Goal: Task Accomplishment & Management: Manage account settings

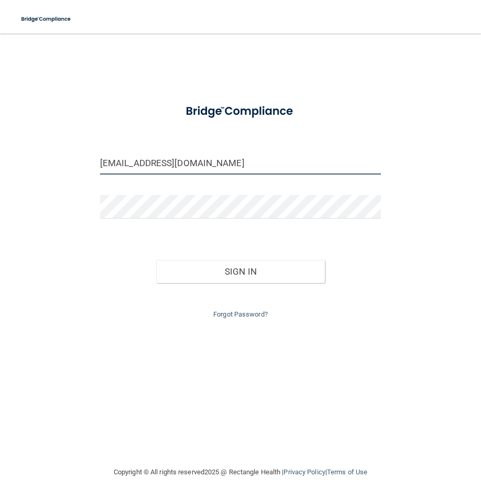
drag, startPoint x: 194, startPoint y: 159, endPoint x: 101, endPoint y: 167, distance: 93.6
click at [101, 167] on input "[EMAIL_ADDRESS][DOMAIN_NAME]" at bounding box center [240, 163] width 281 height 24
type input "[EMAIL_ADDRESS][DOMAIN_NAME]"
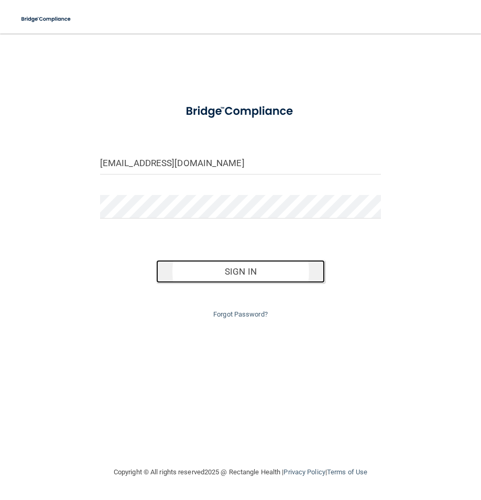
click at [230, 274] on button "Sign In" at bounding box center [240, 271] width 169 height 23
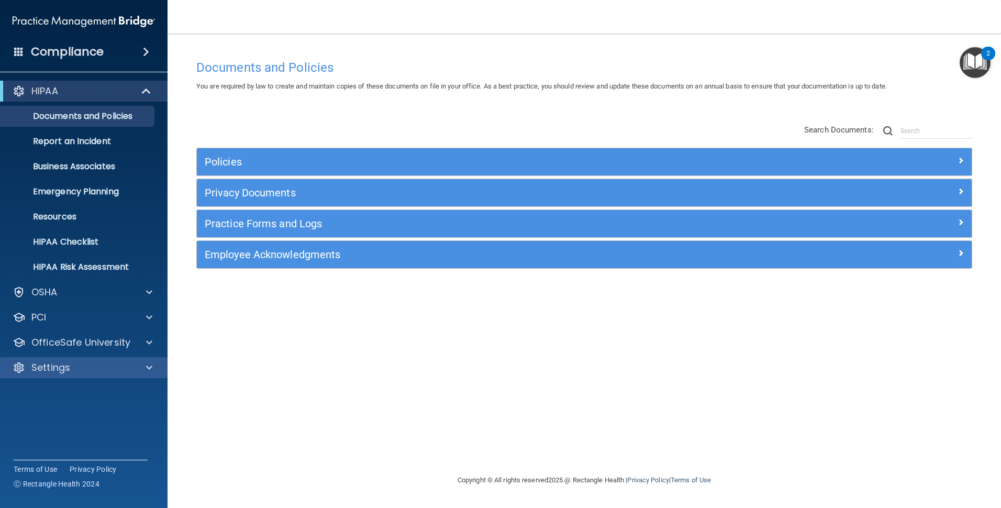
click at [62, 359] on div "Settings" at bounding box center [84, 367] width 168 height 21
click at [80, 370] on div "Settings" at bounding box center [70, 367] width 130 height 13
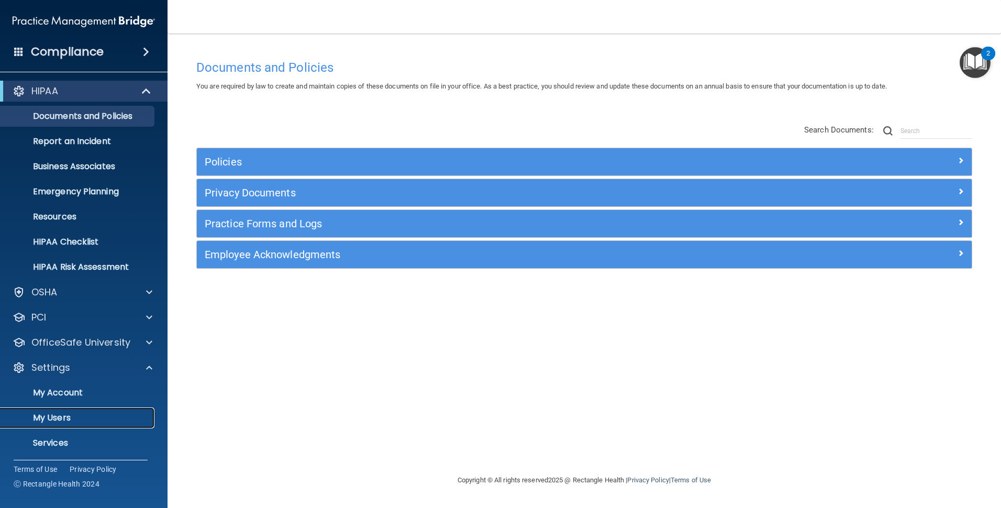
click at [61, 414] on p "My Users" at bounding box center [78, 418] width 143 height 10
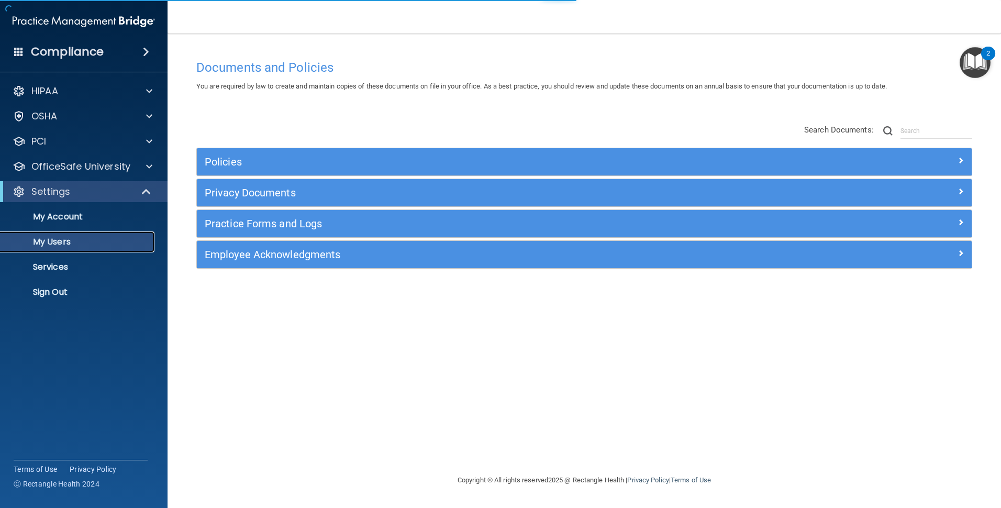
select select "20"
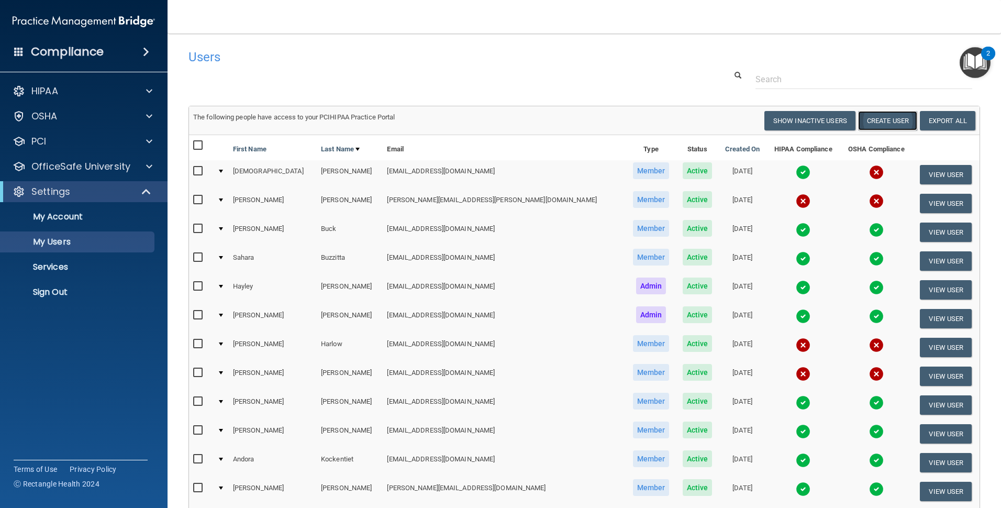
click at [480, 120] on button "Create User" at bounding box center [887, 120] width 59 height 19
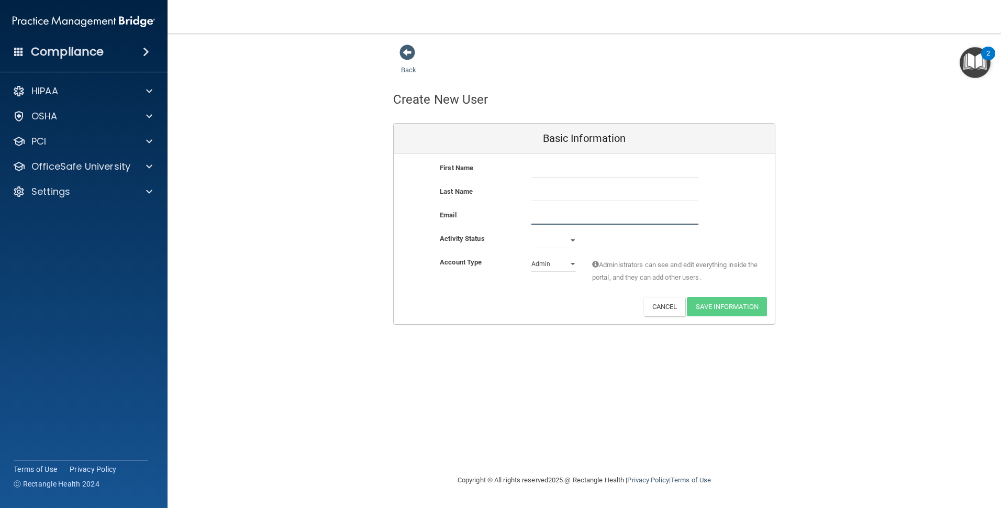
paste input "[EMAIL_ADDRESS][PERSON_NAME][PERSON_NAME]"
type input "[EMAIL_ADDRESS][PERSON_NAME][PERSON_NAME]"
click at [480, 170] on input "text" at bounding box center [615, 170] width 167 height 16
type input "Janaina"
type input "[PERSON_NAME]"
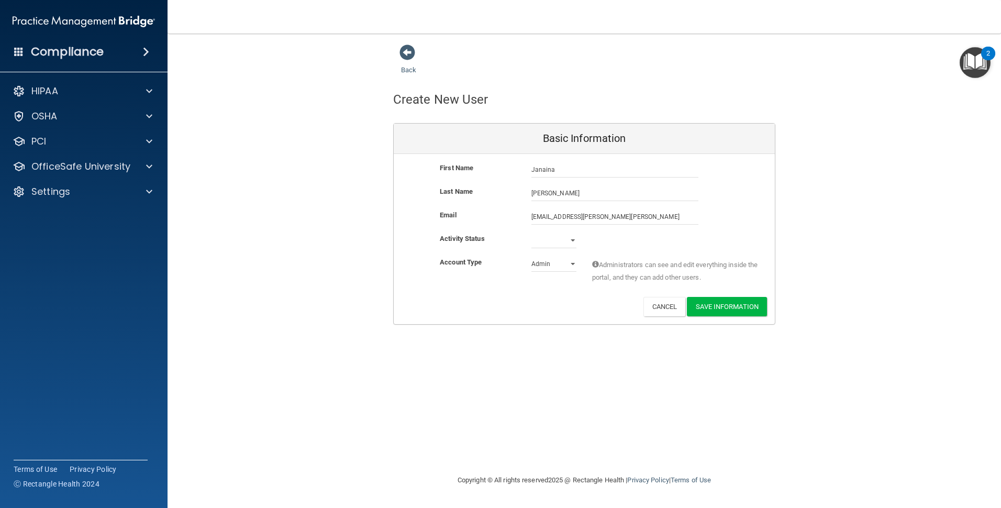
click at [480, 296] on div "First Name [PERSON_NAME] [PERSON_NAME] Last Name [PERSON_NAME] Email [EMAIL_ADD…" at bounding box center [584, 239] width 381 height 170
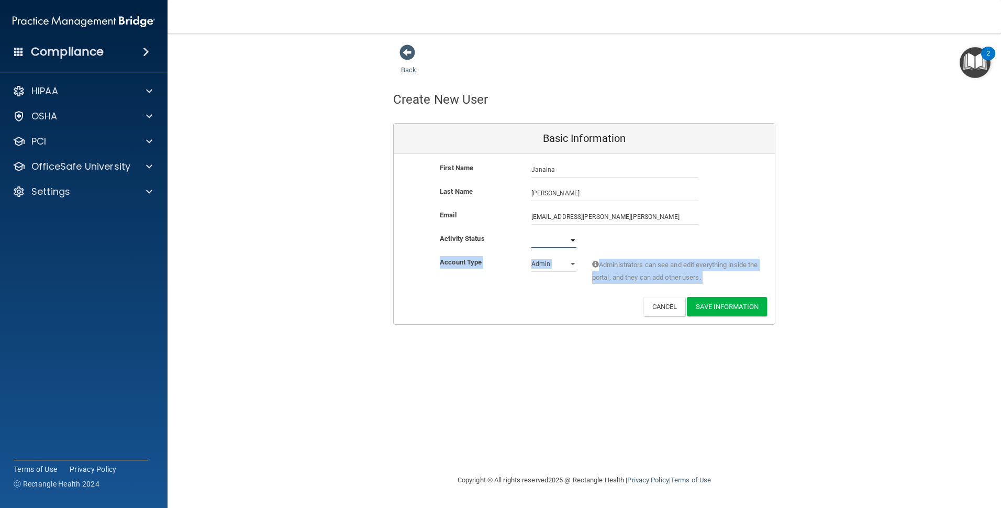
drag, startPoint x: 501, startPoint y: 296, endPoint x: 571, endPoint y: 238, distance: 91.2
click at [480, 238] on select "Active Inactive" at bounding box center [554, 241] width 45 height 16
select select "active"
click at [480, 233] on select "Active Inactive" at bounding box center [554, 241] width 45 height 16
click at [480, 315] on div "Deactivate Reset Password Edit Cancel Save Information" at bounding box center [584, 306] width 381 height 19
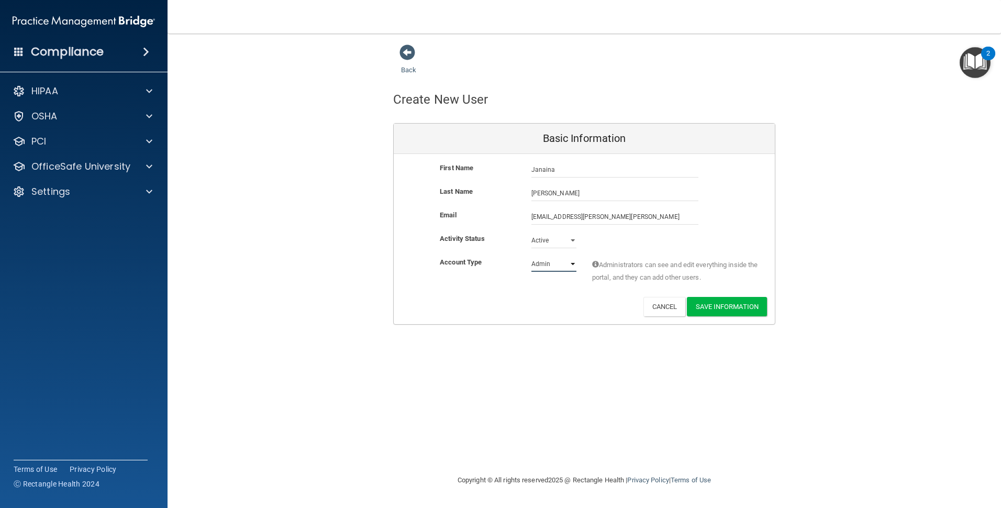
click at [480, 262] on select "Admin Member" at bounding box center [554, 264] width 45 height 16
select select "practice_member"
click at [480, 256] on select "Admin Member" at bounding box center [554, 264] width 45 height 16
click at [480, 303] on button "Save Information" at bounding box center [727, 306] width 80 height 19
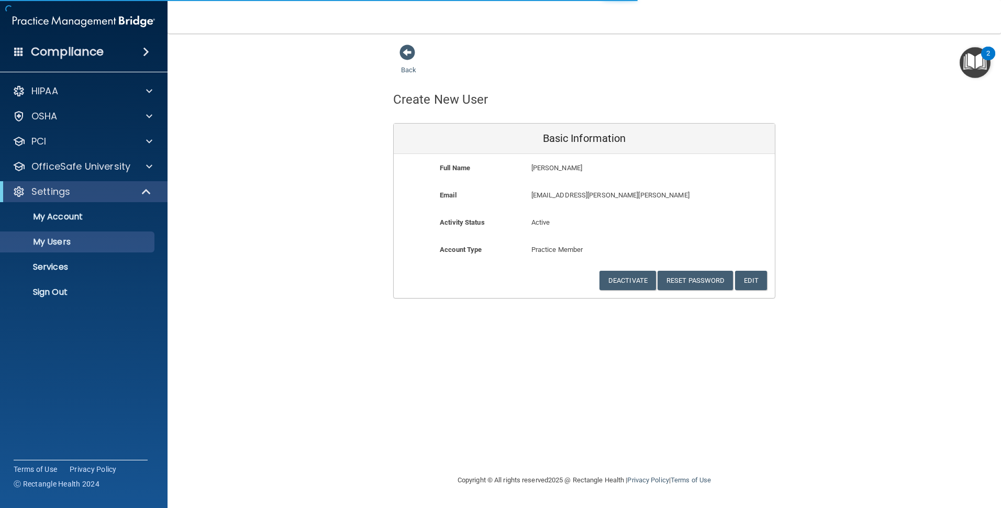
select select "20"
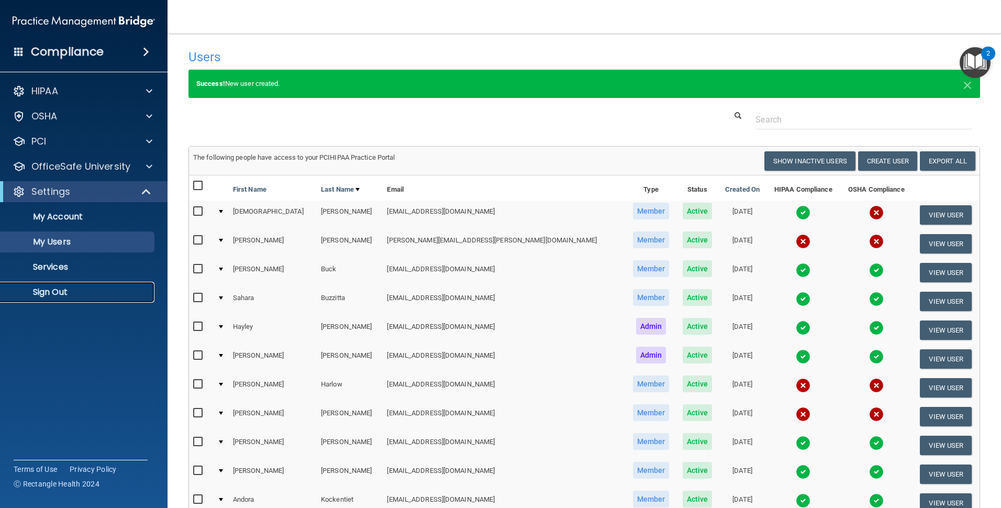
click at [53, 292] on p "Sign Out" at bounding box center [78, 292] width 143 height 10
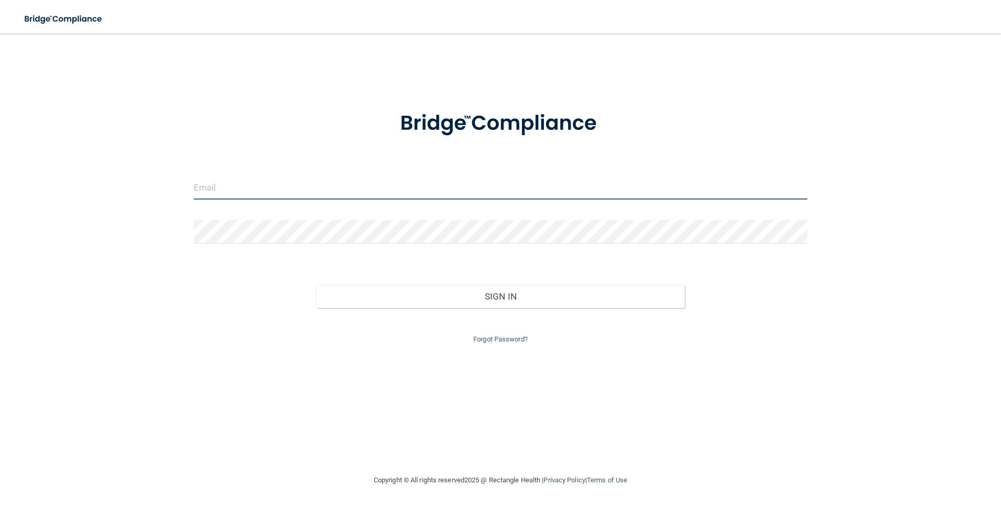
type input "[EMAIL_ADDRESS][DOMAIN_NAME]"
